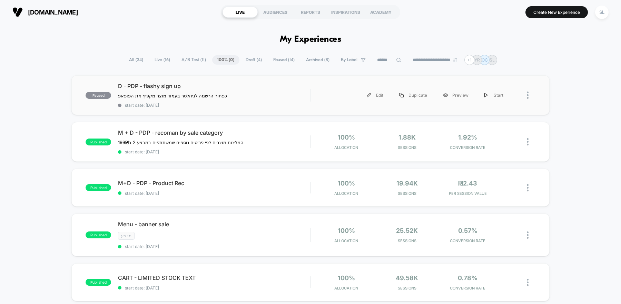
click at [204, 109] on div "paused D - PDP - flashy sign up כפתור הרשמה לניוזלטר בעמוד מוצר מקפיץ את הפופאפ…" at bounding box center [310, 95] width 478 height 40
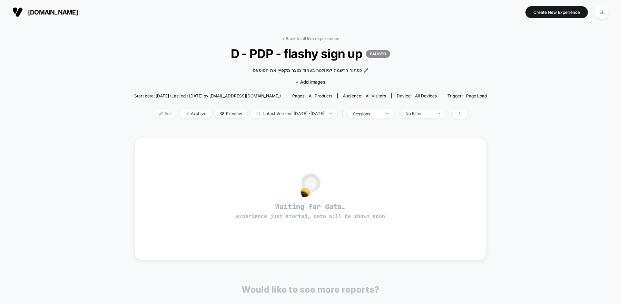
click at [155, 116] on span "Edit" at bounding box center [165, 113] width 23 height 9
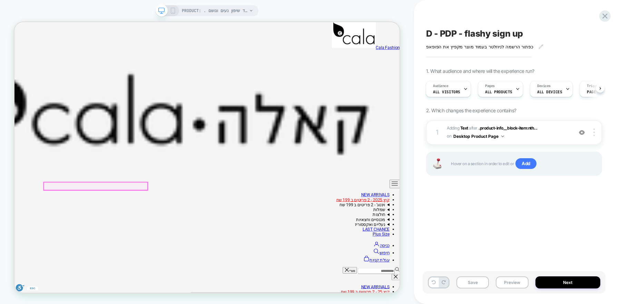
scroll to position [74, 0]
